Goal: Task Accomplishment & Management: Manage account settings

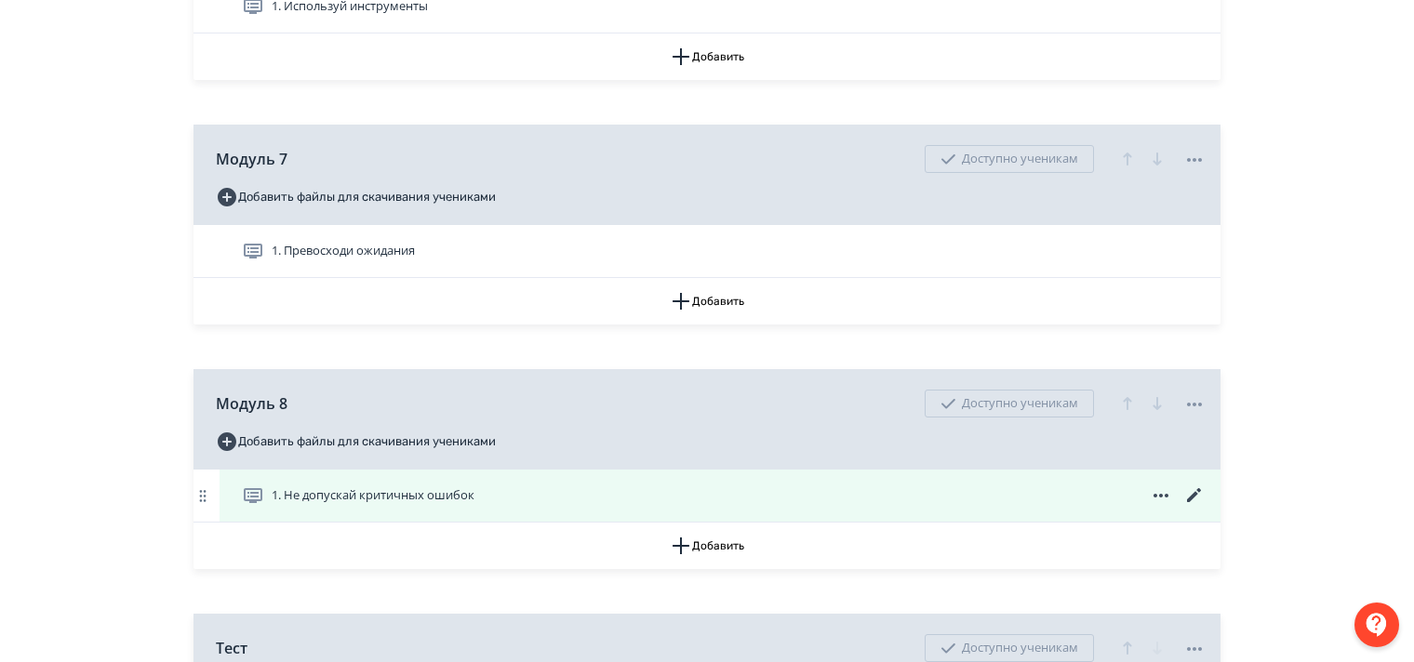
scroll to position [1849, 0]
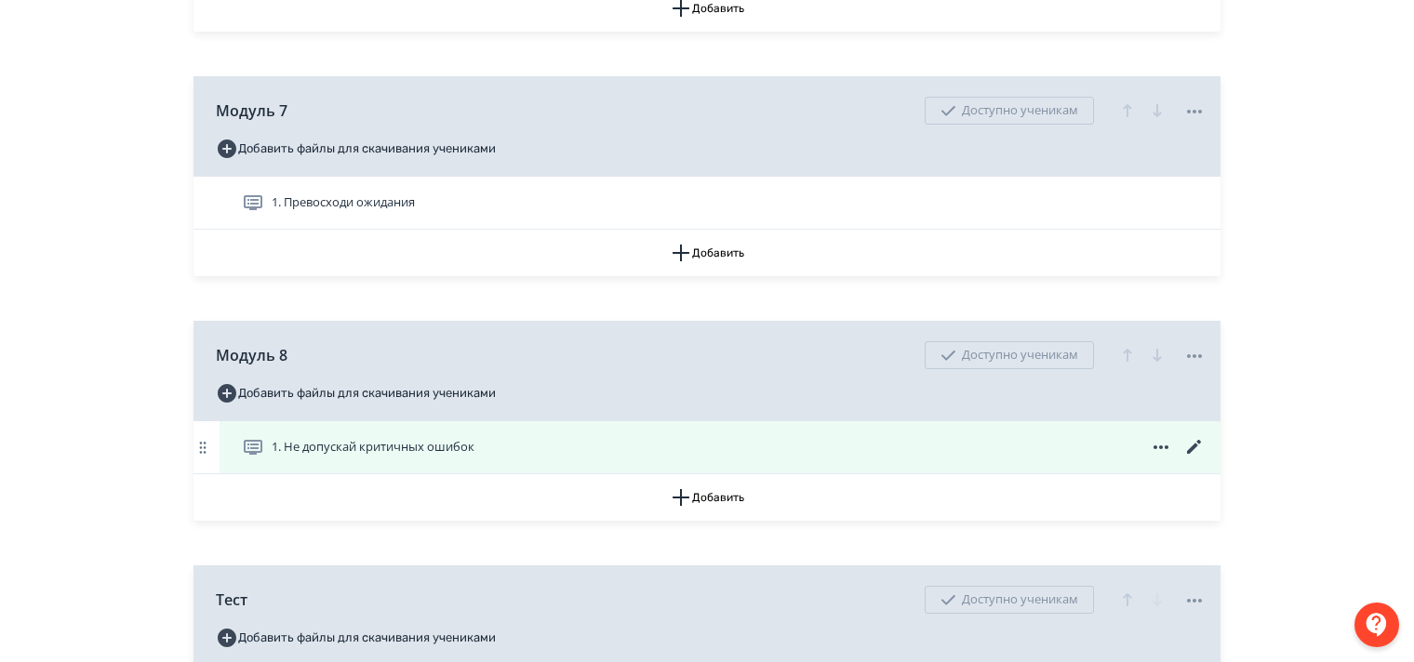
click at [1192, 459] on icon at bounding box center [1194, 447] width 22 height 22
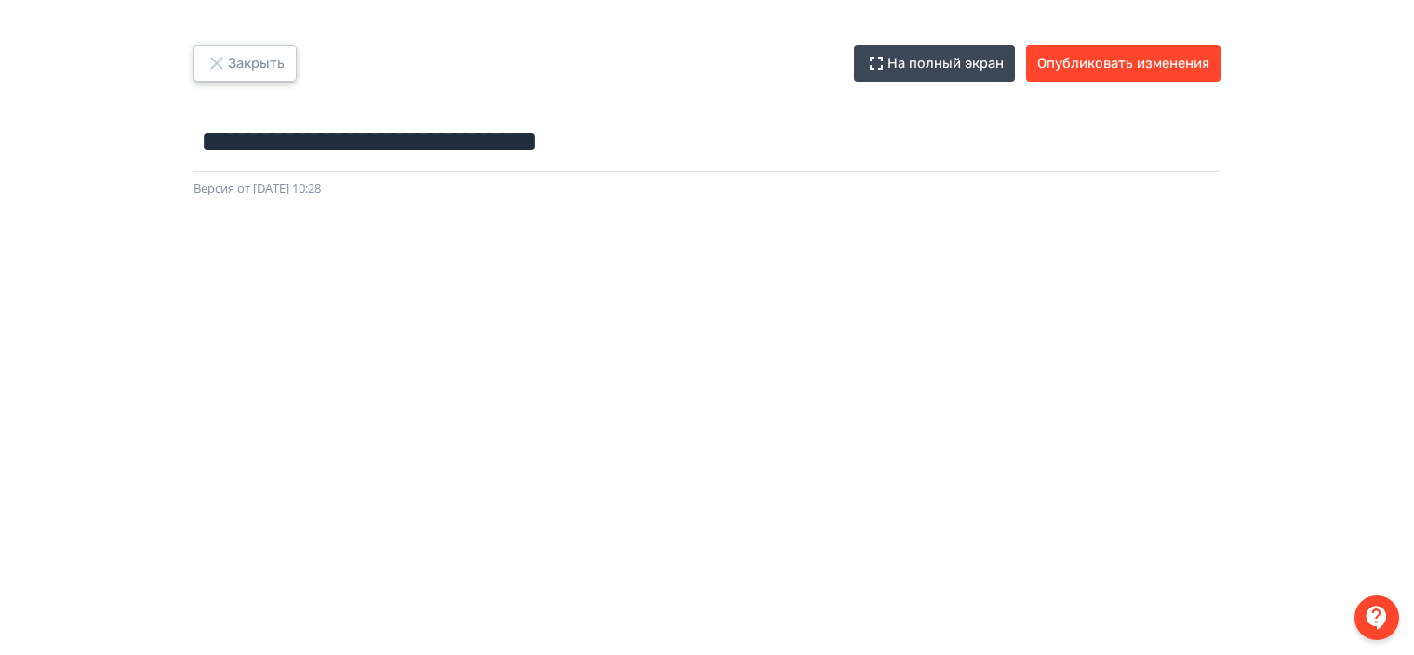
click at [214, 60] on icon "button" at bounding box center [216, 63] width 12 height 12
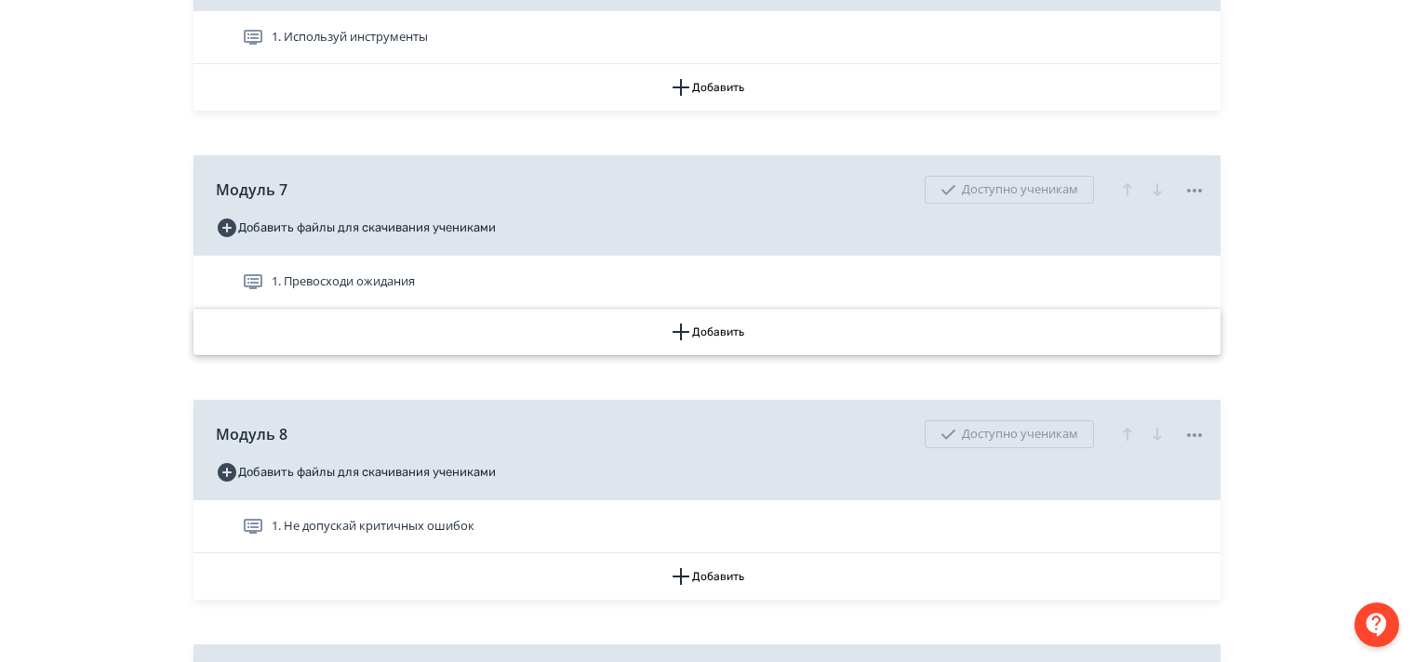
scroll to position [1767, 0]
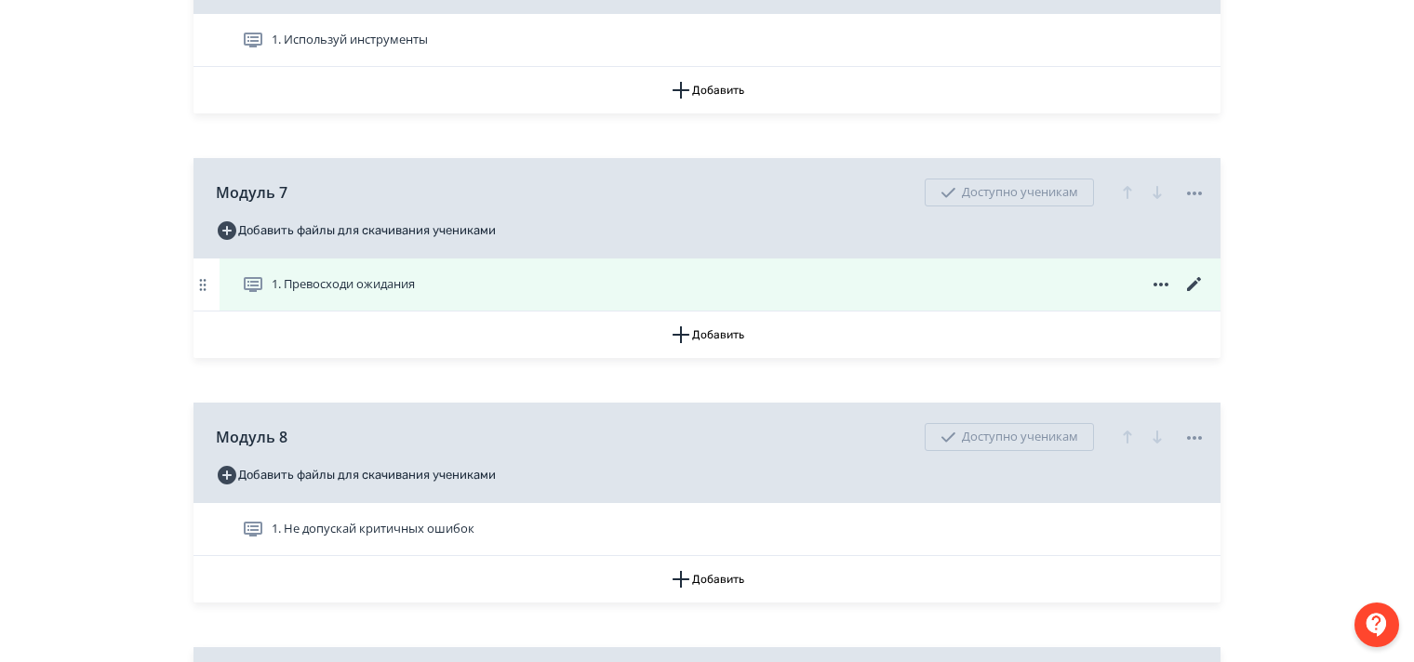
click at [1192, 296] on icon at bounding box center [1194, 284] width 22 height 22
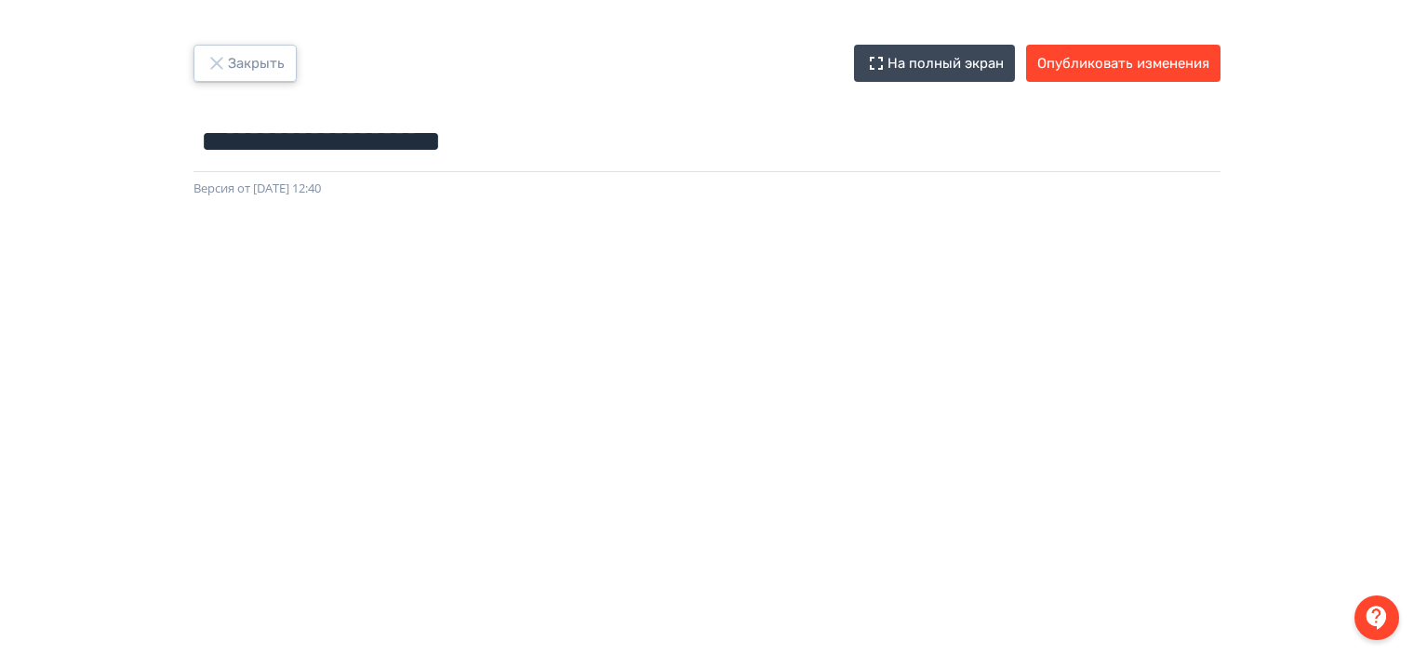
click at [216, 60] on icon "button" at bounding box center [217, 63] width 22 height 22
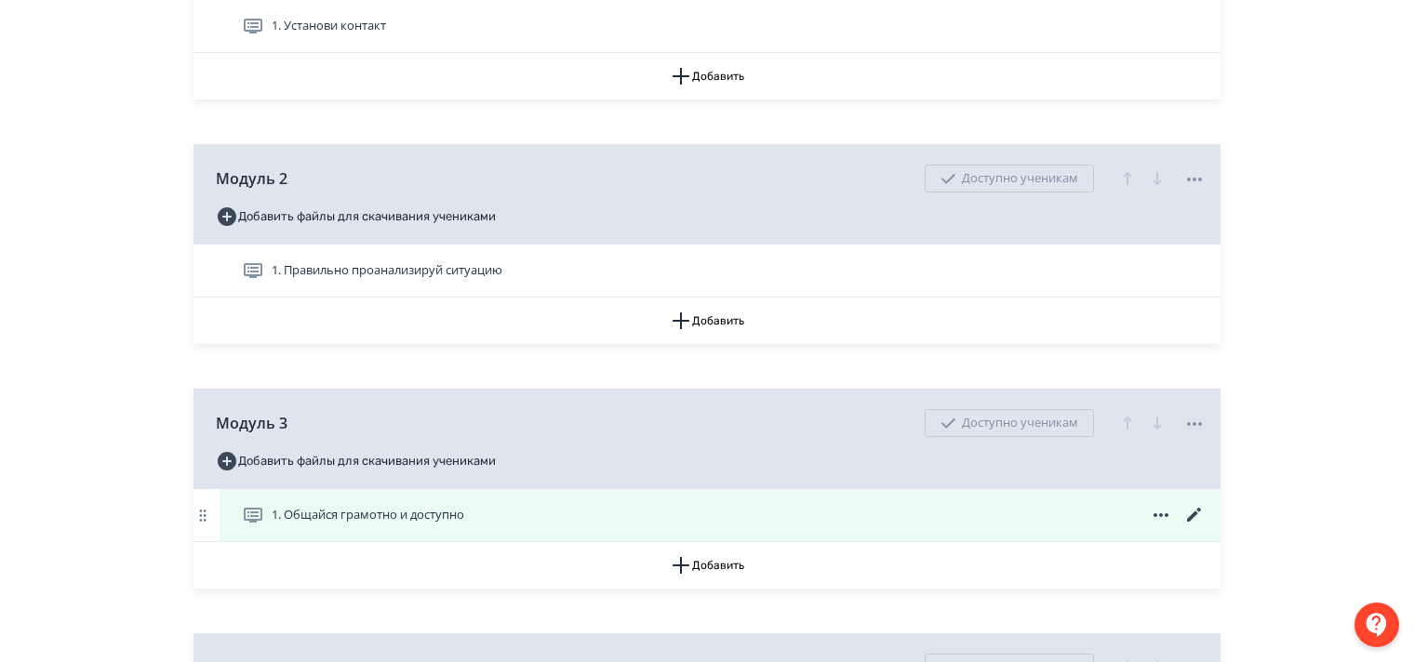
scroll to position [930, 0]
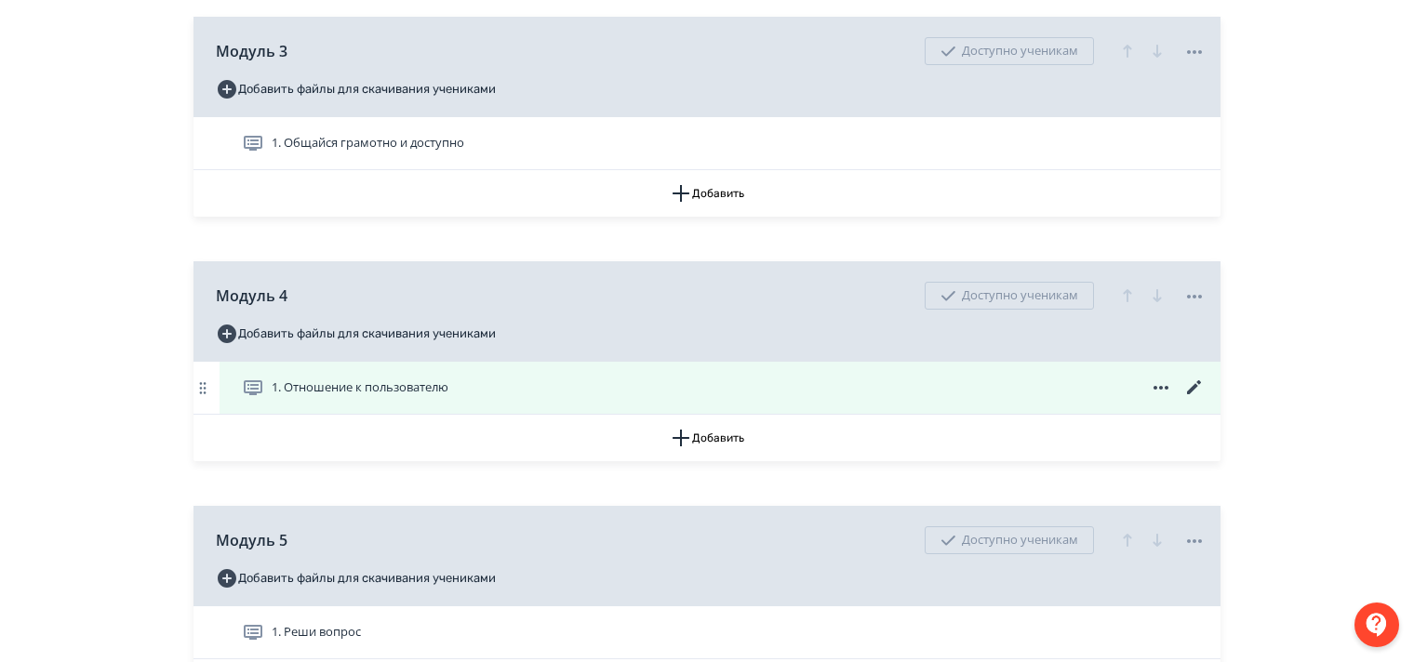
click at [1190, 398] on icon at bounding box center [1194, 388] width 22 height 22
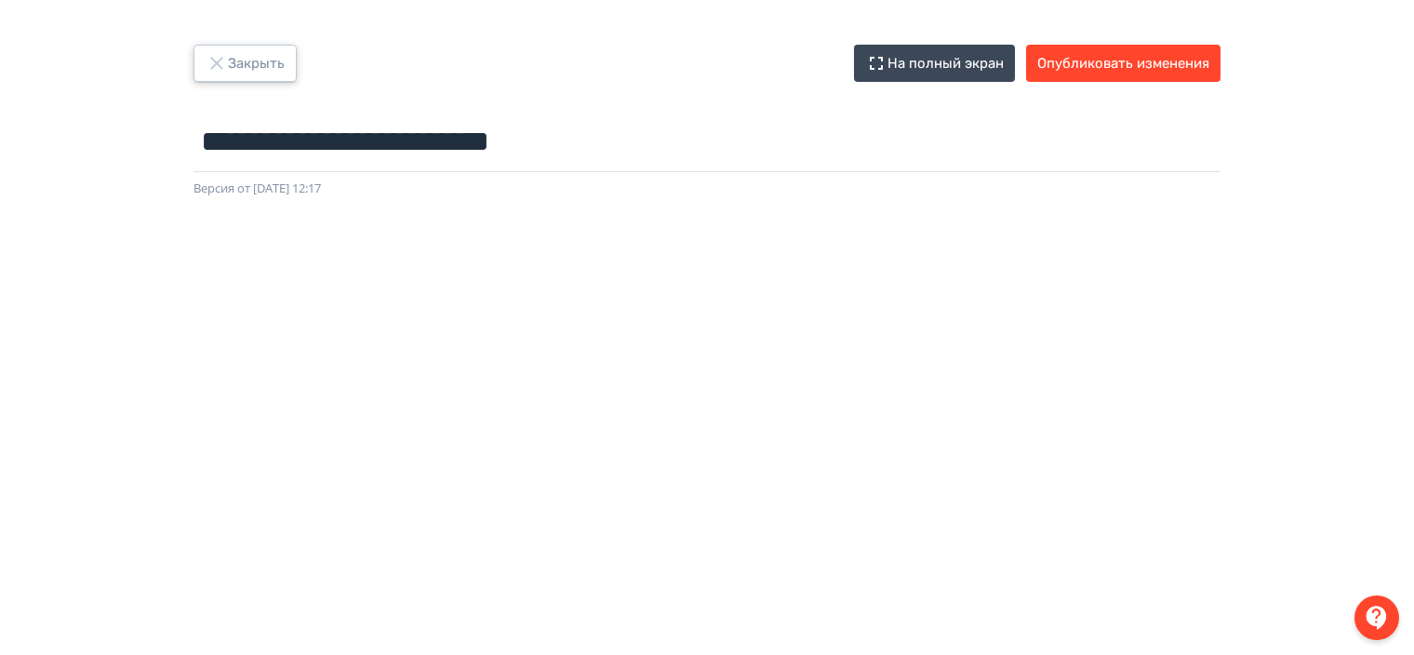
click at [216, 60] on icon "button" at bounding box center [217, 63] width 22 height 22
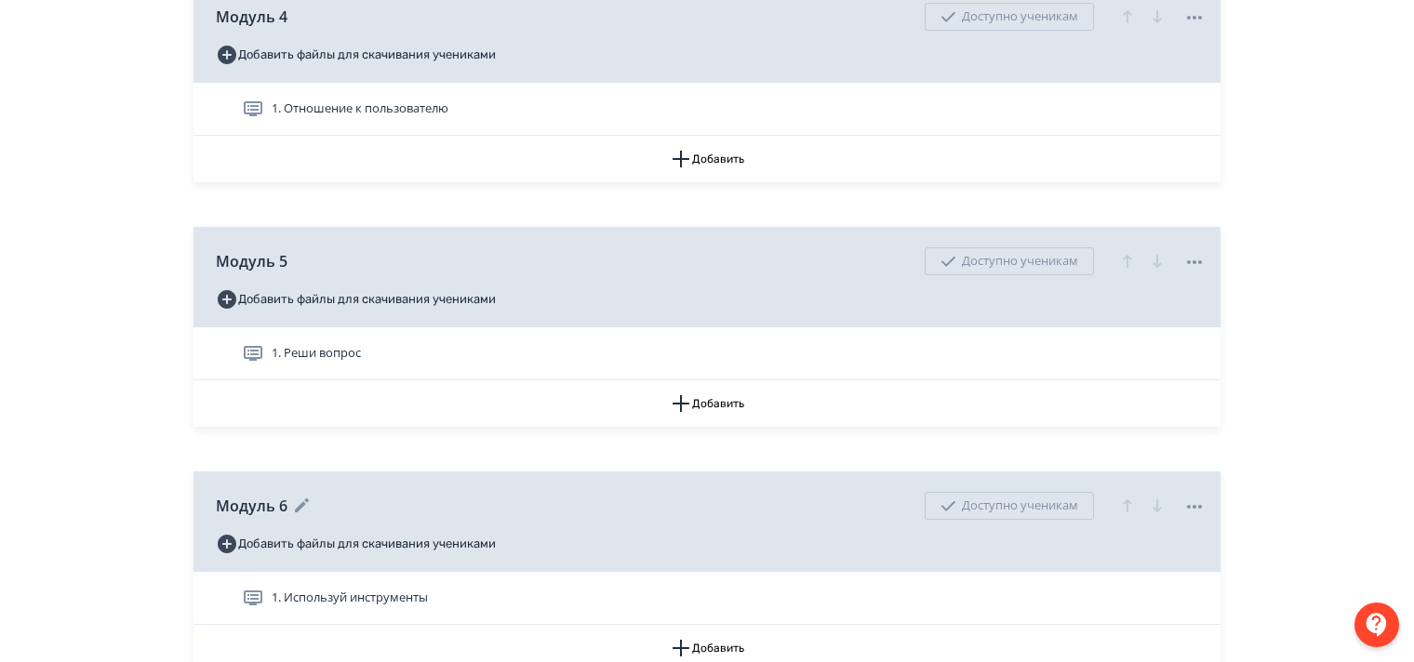
scroll to position [1395, 0]
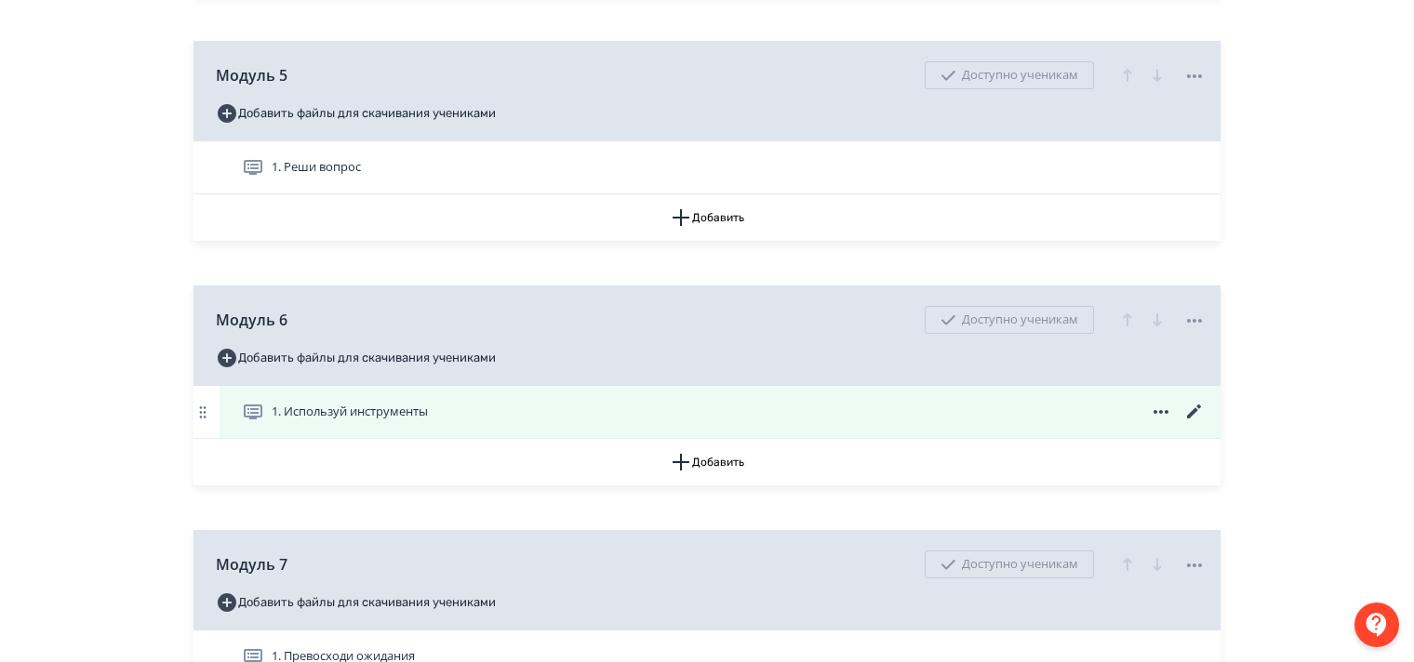
click at [1189, 423] on icon at bounding box center [1194, 412] width 22 height 22
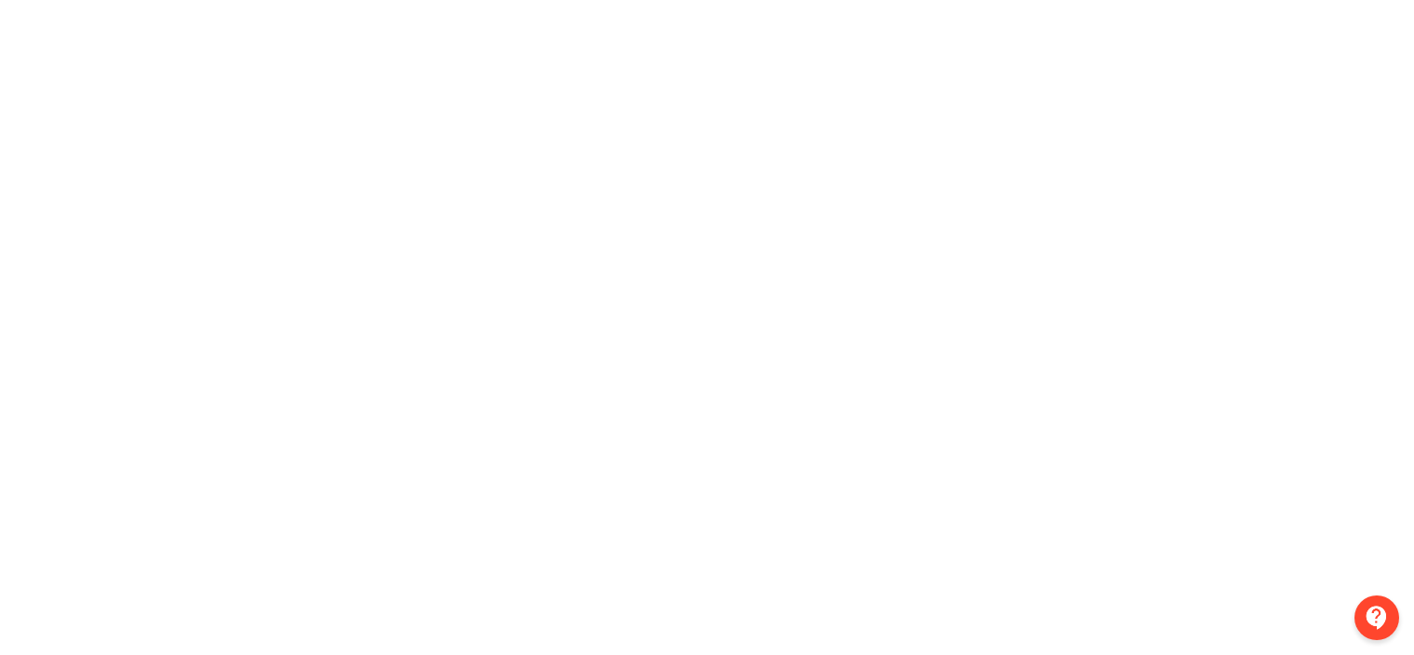
scroll to position [138, 0]
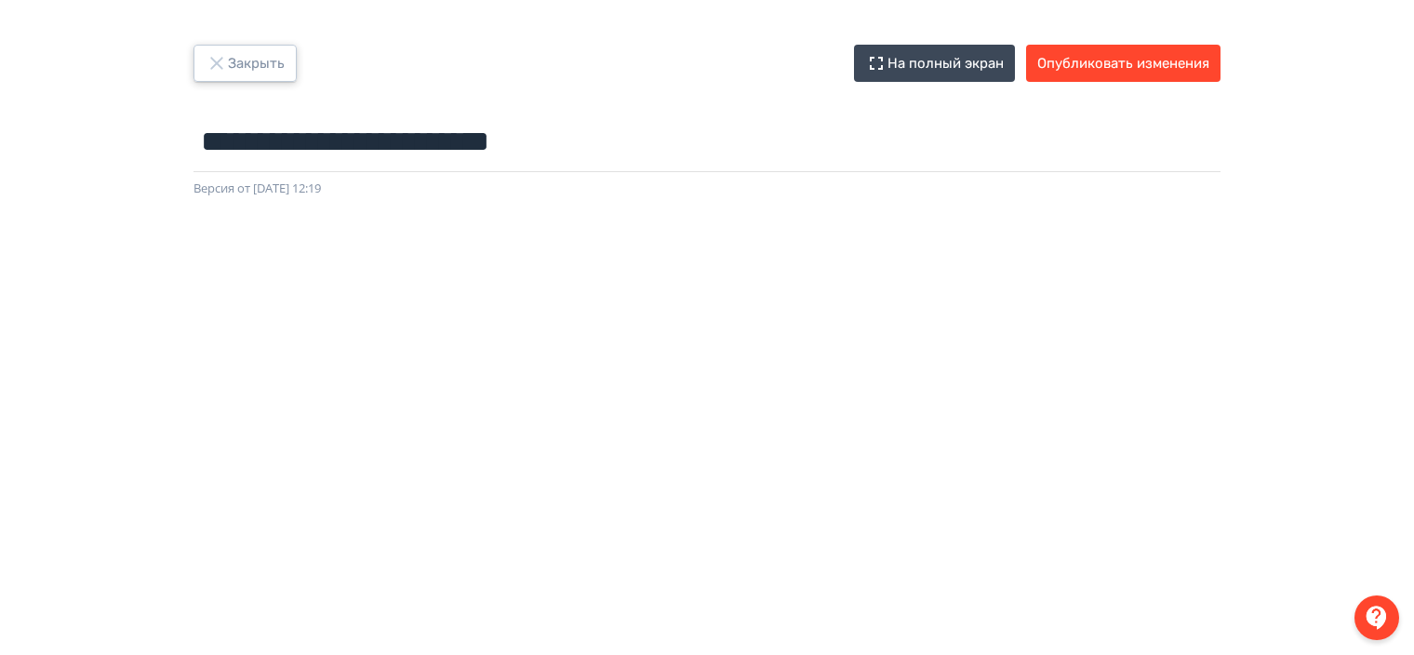
click at [216, 67] on icon "button" at bounding box center [217, 63] width 22 height 22
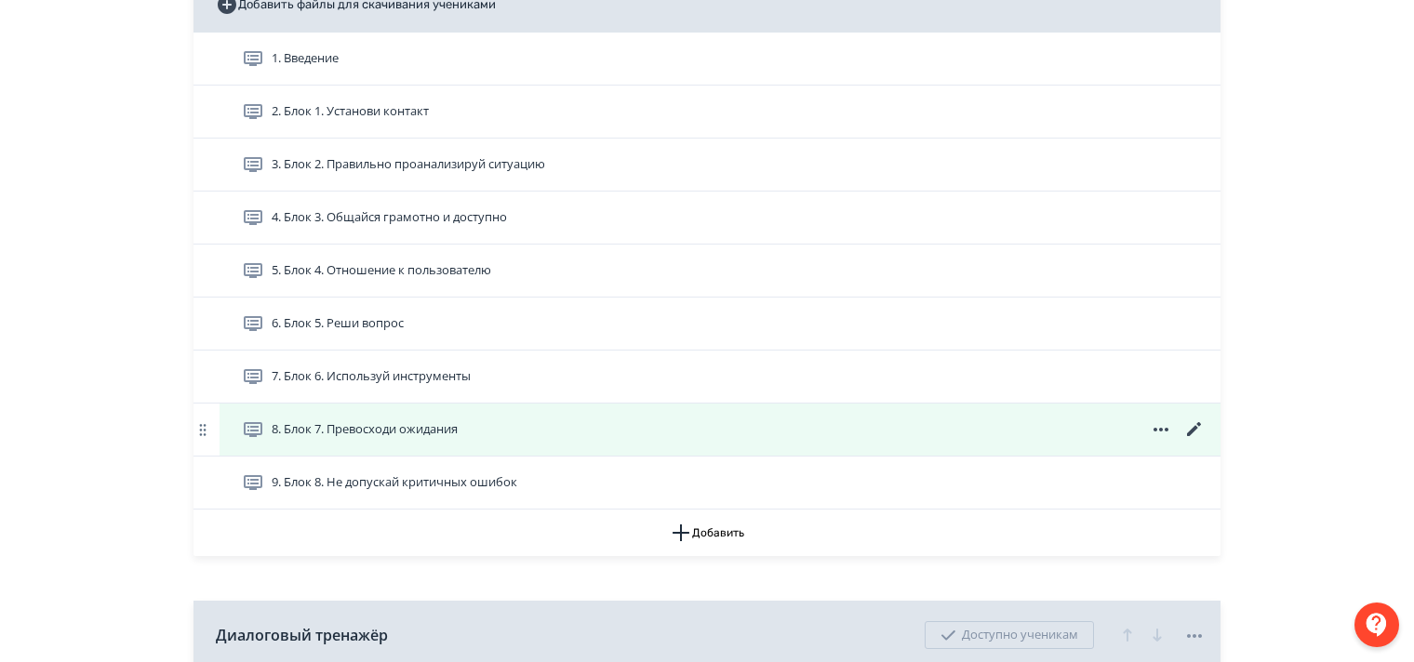
scroll to position [558, 0]
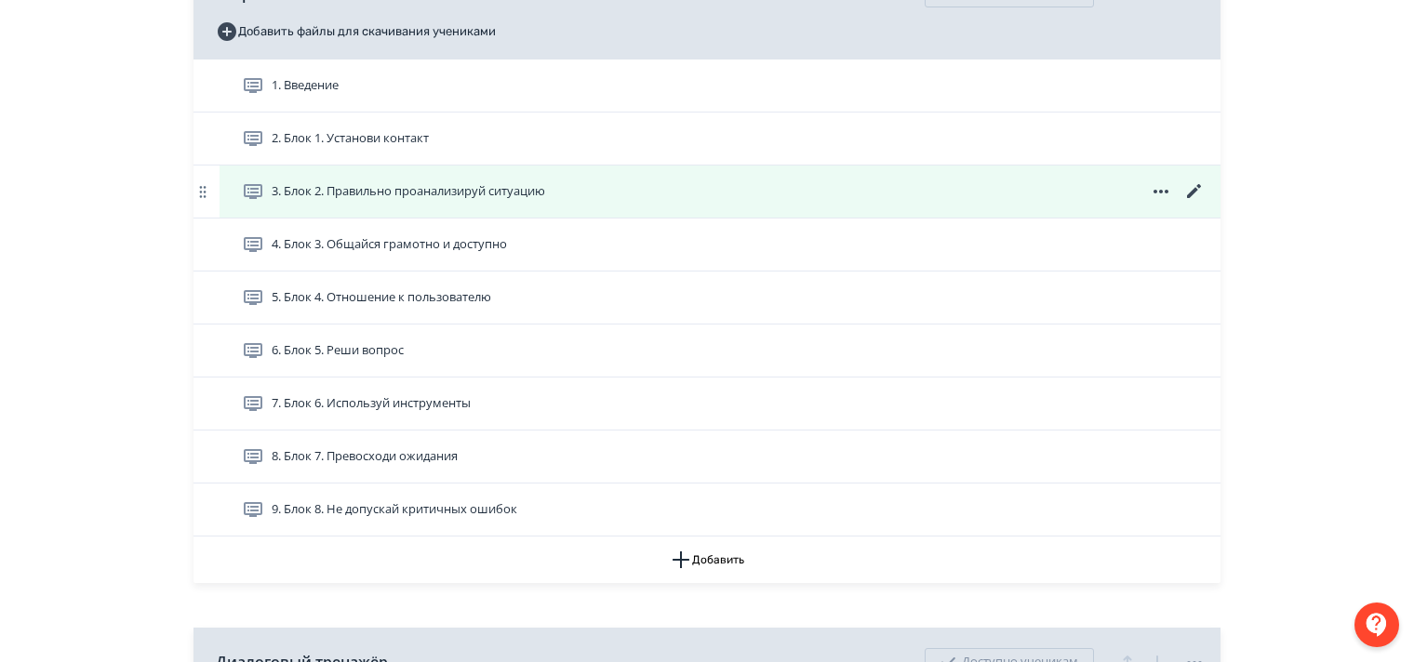
click at [1183, 203] on icon at bounding box center [1194, 191] width 22 height 22
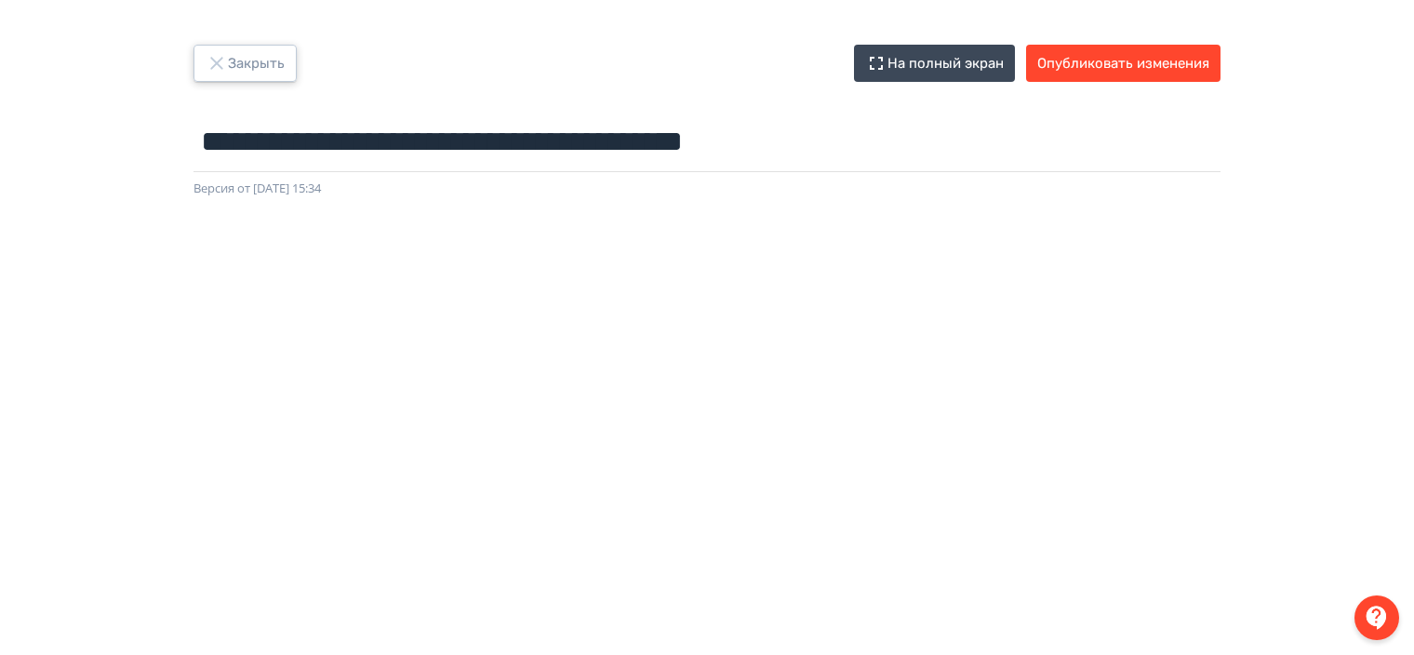
click at [231, 67] on button "Закрыть" at bounding box center [244, 63] width 103 height 37
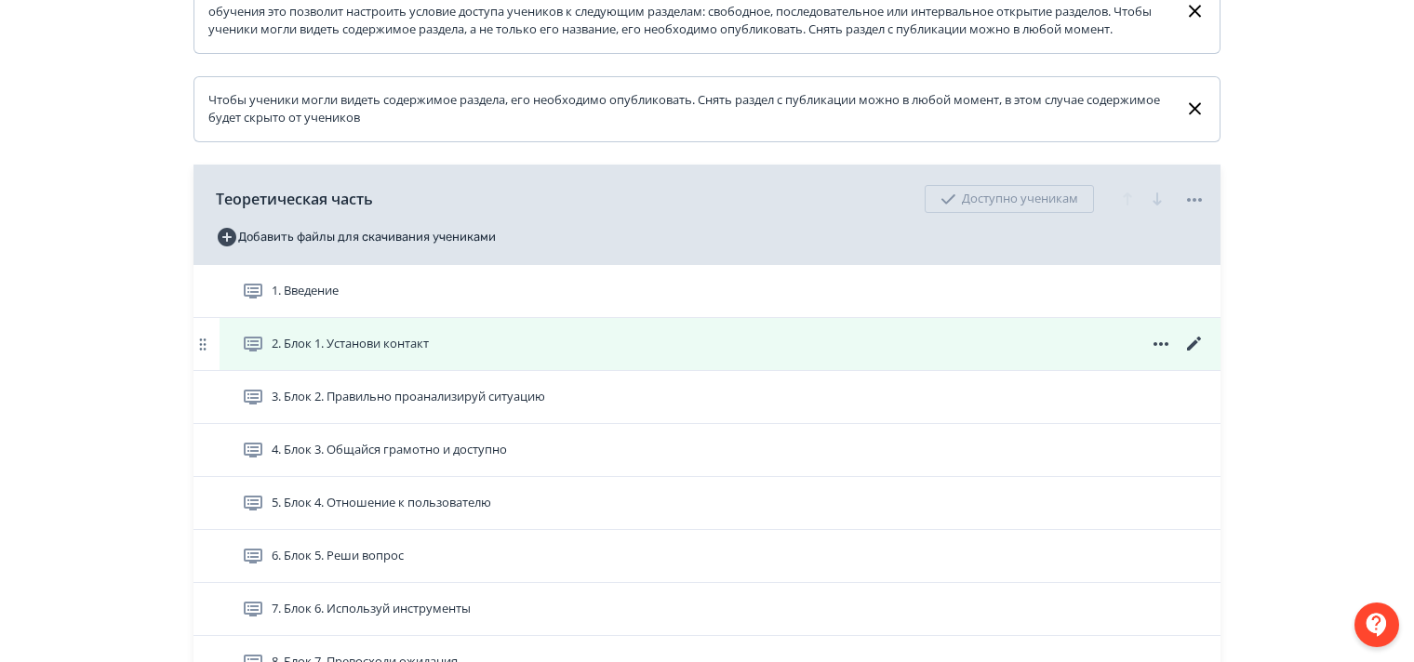
scroll to position [465, 0]
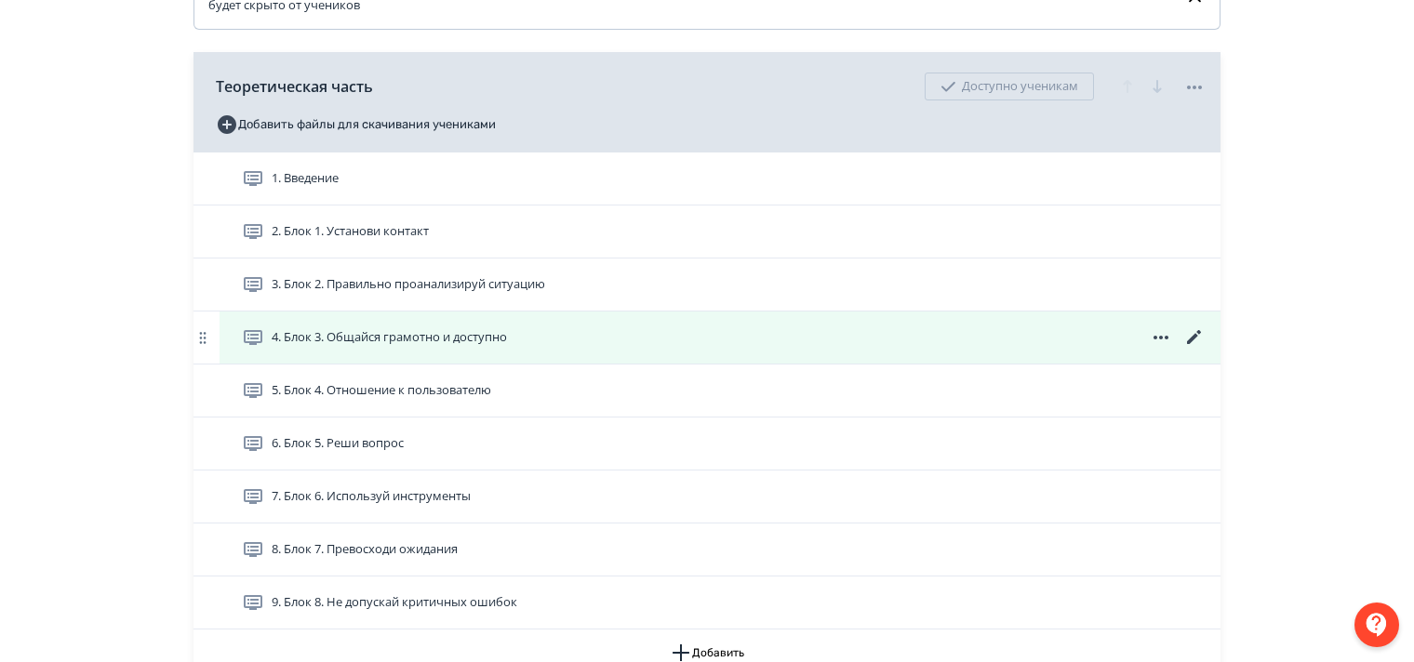
click at [1190, 349] on icon at bounding box center [1194, 337] width 22 height 22
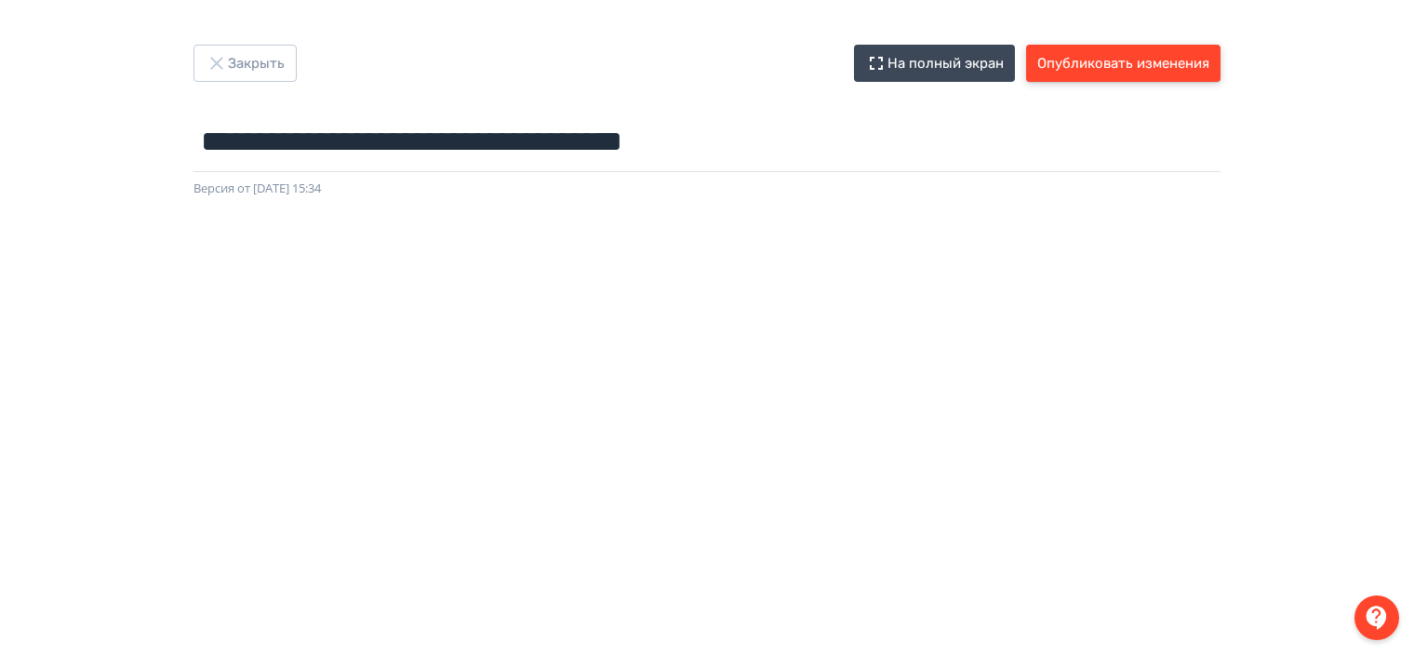
click at [1137, 65] on button "Опубликовать изменения" at bounding box center [1123, 63] width 194 height 37
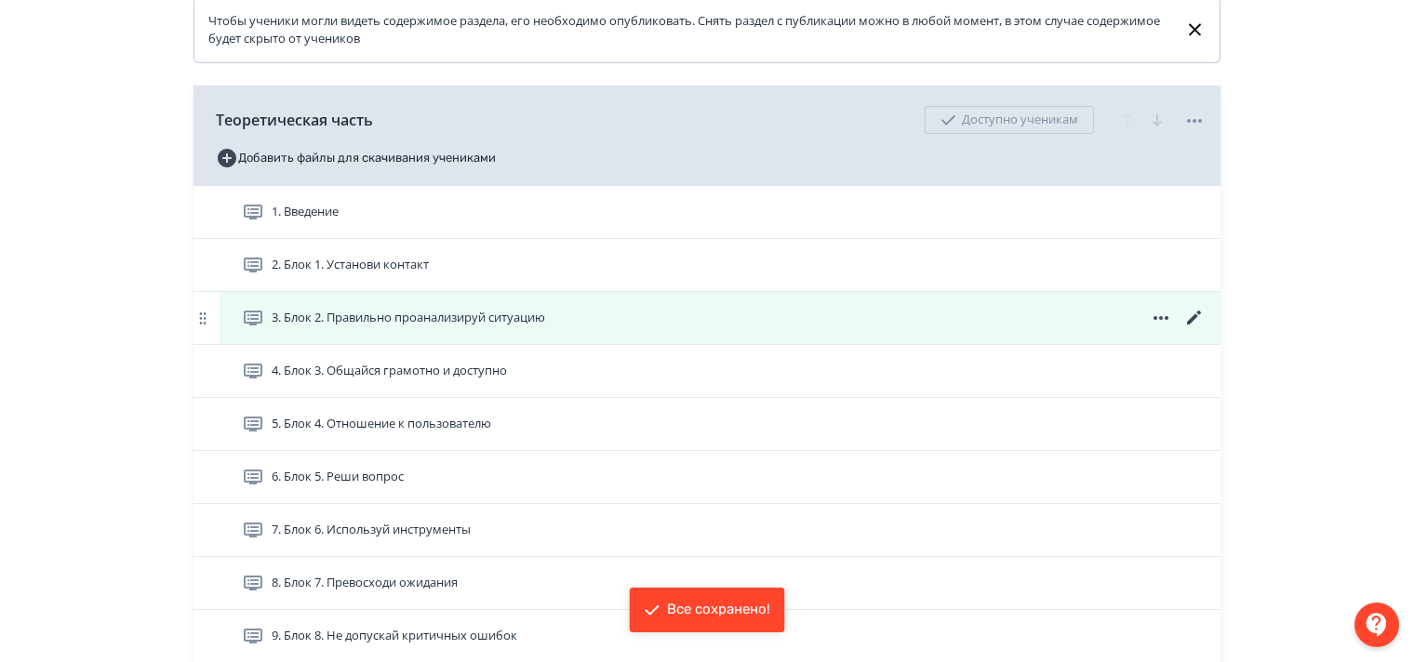
scroll to position [465, 0]
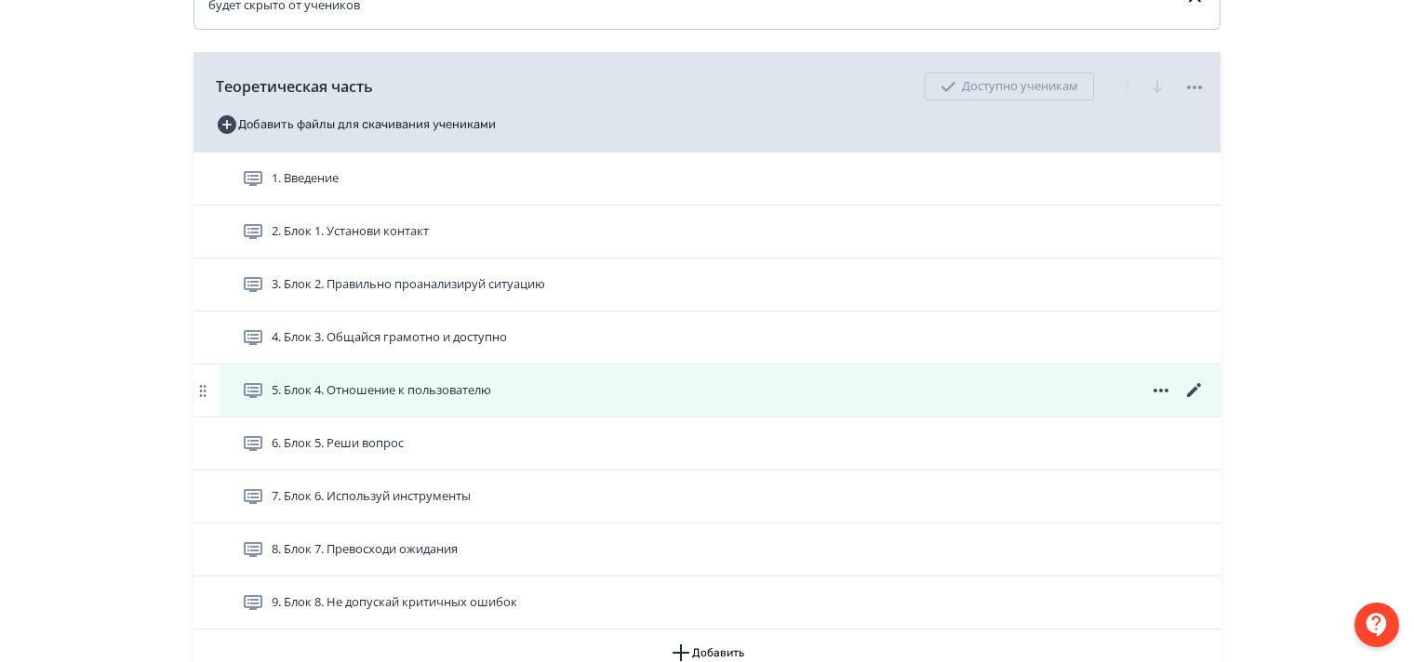
click at [1199, 399] on icon at bounding box center [1194, 390] width 22 height 22
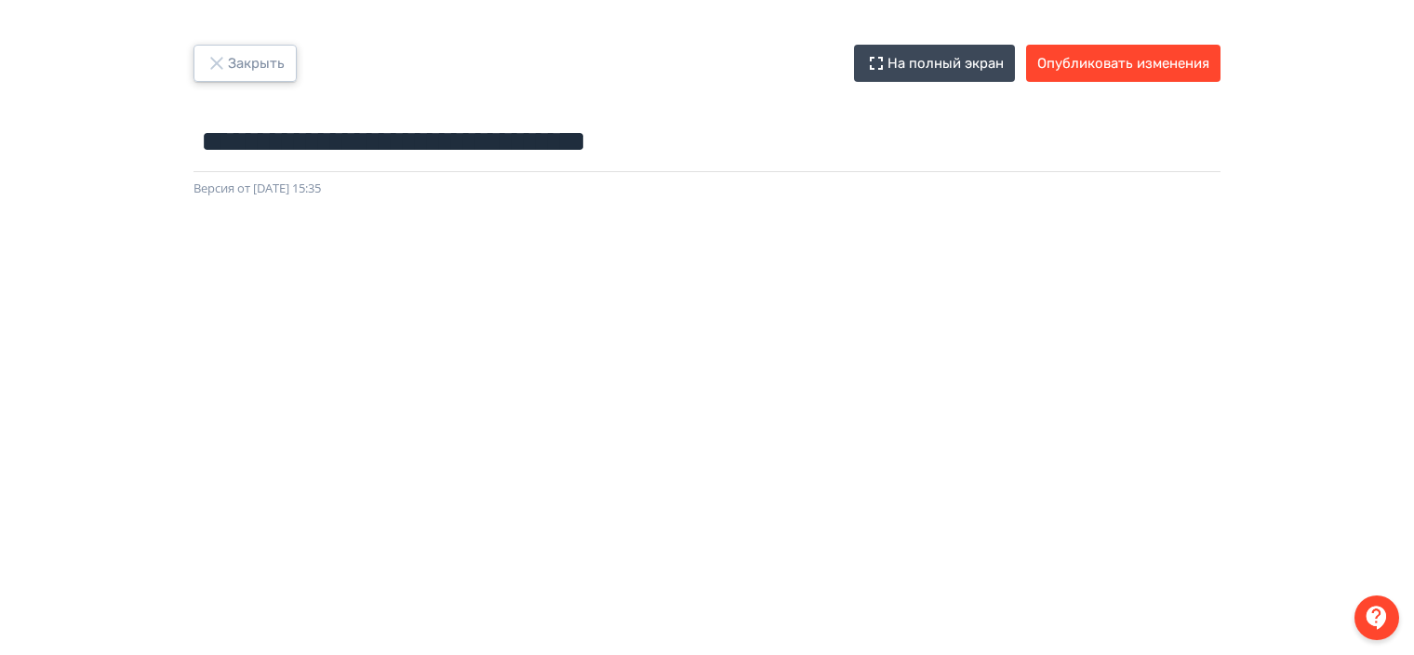
click at [215, 64] on icon "button" at bounding box center [216, 63] width 12 height 12
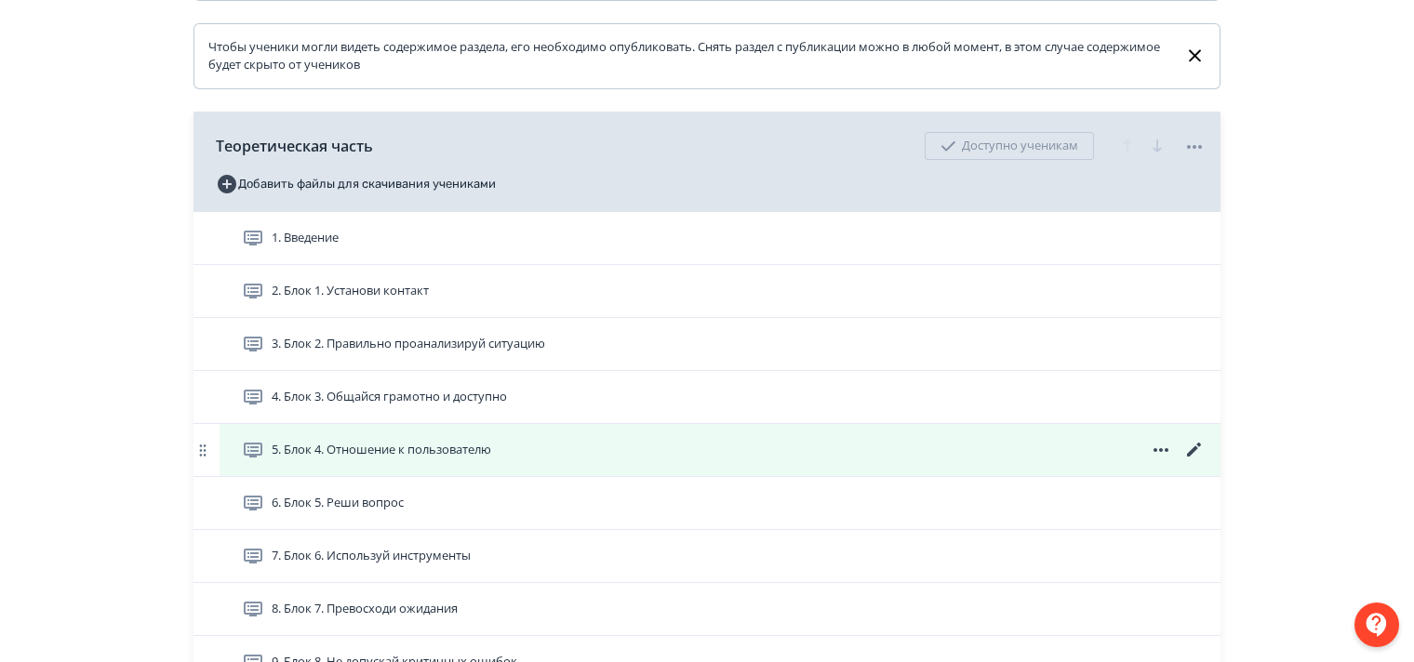
scroll to position [465, 0]
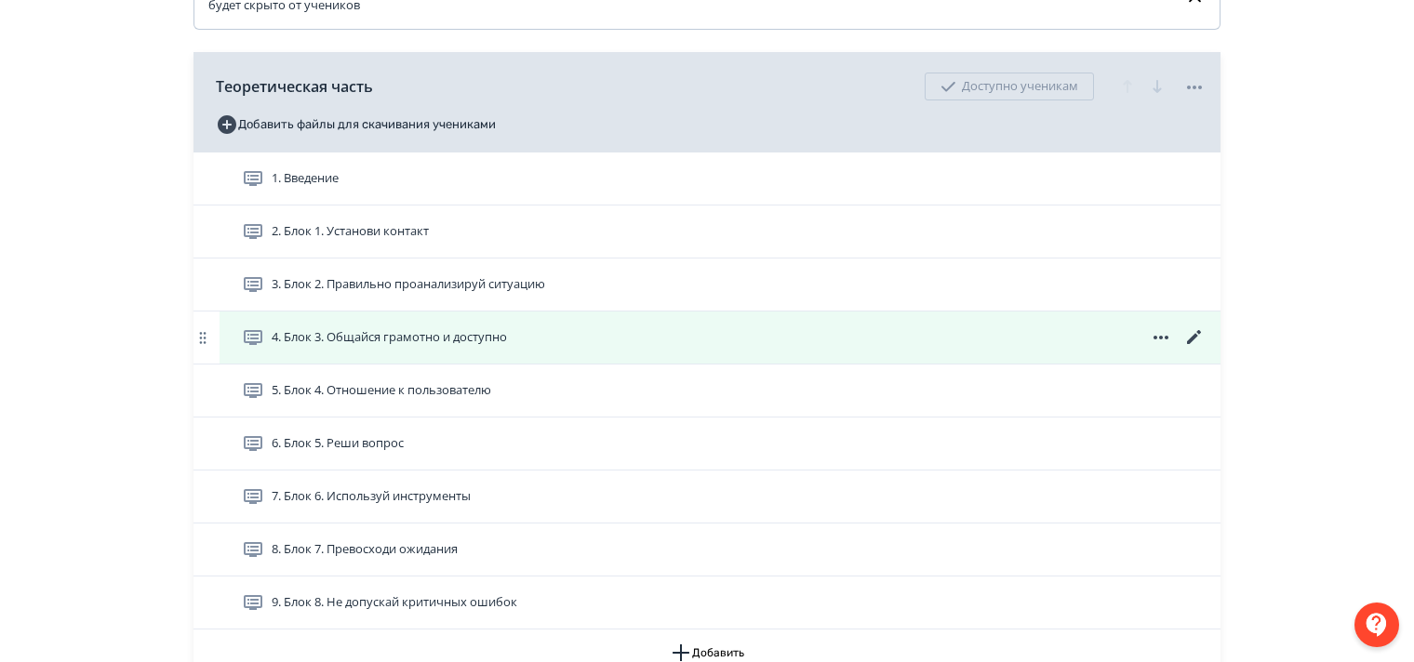
click at [1199, 349] on icon at bounding box center [1194, 337] width 22 height 22
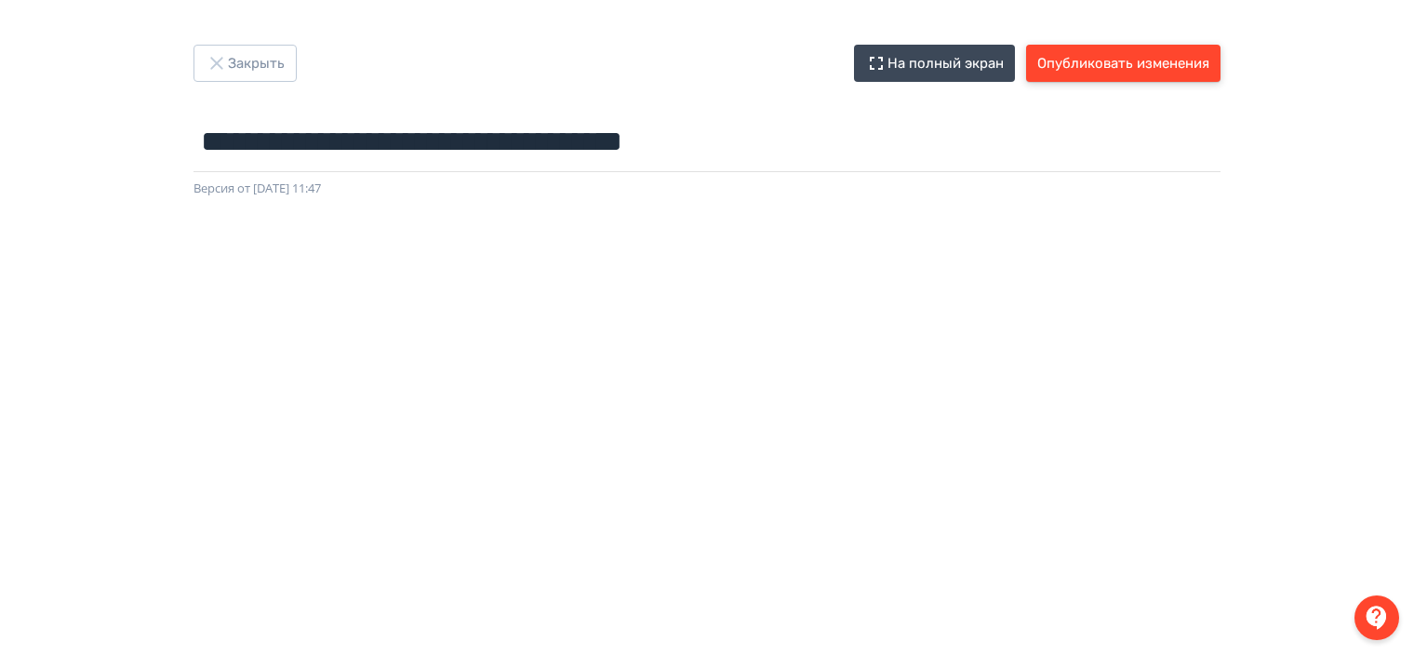
click at [1117, 67] on button "Опубликовать изменения" at bounding box center [1123, 63] width 194 height 37
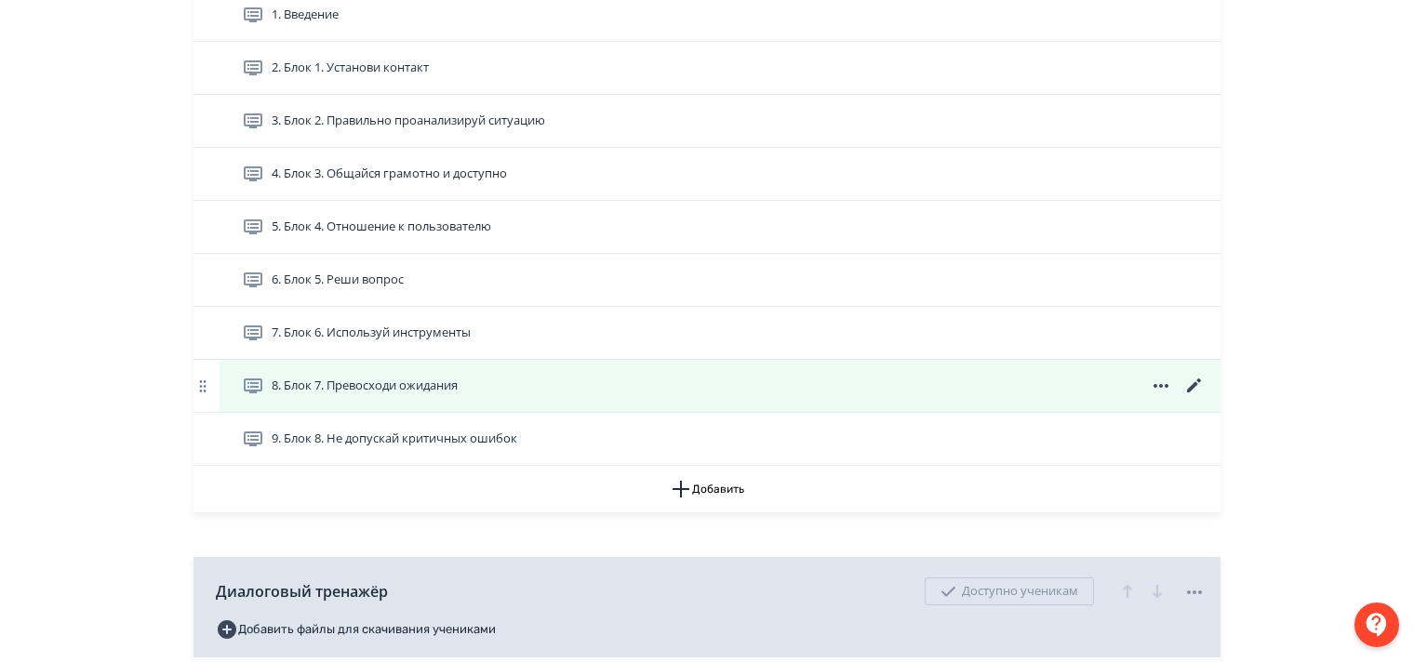
scroll to position [651, 0]
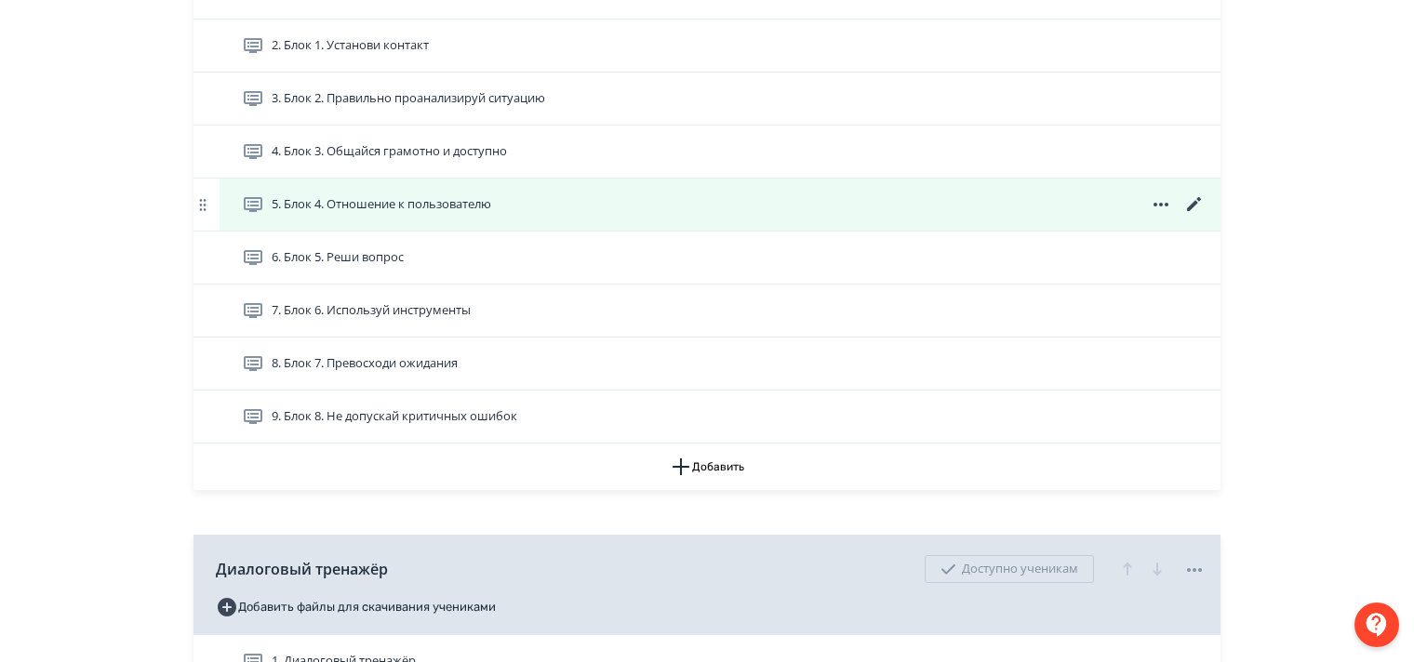
click at [1196, 211] on icon at bounding box center [1194, 204] width 14 height 14
